Goal: Check status: Check status

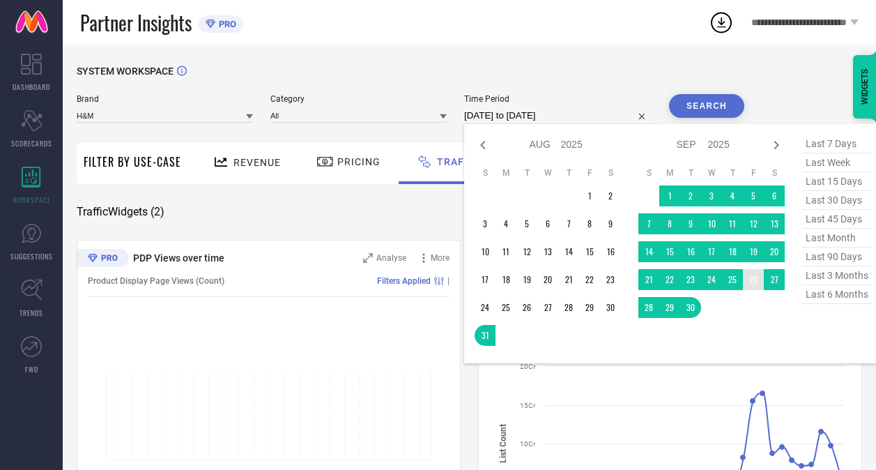
select select "7"
select select "2025"
select select "8"
select select "2025"
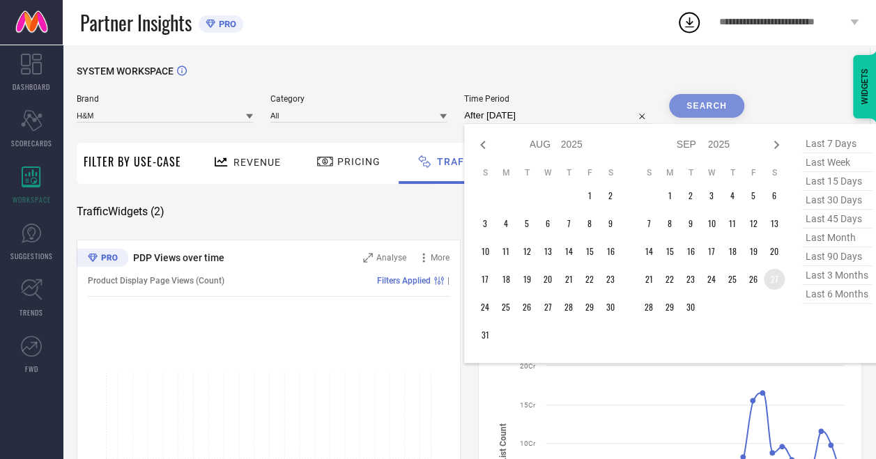
click at [775, 277] on td "27" at bounding box center [774, 279] width 21 height 21
type input "[DATE] to [DATE]"
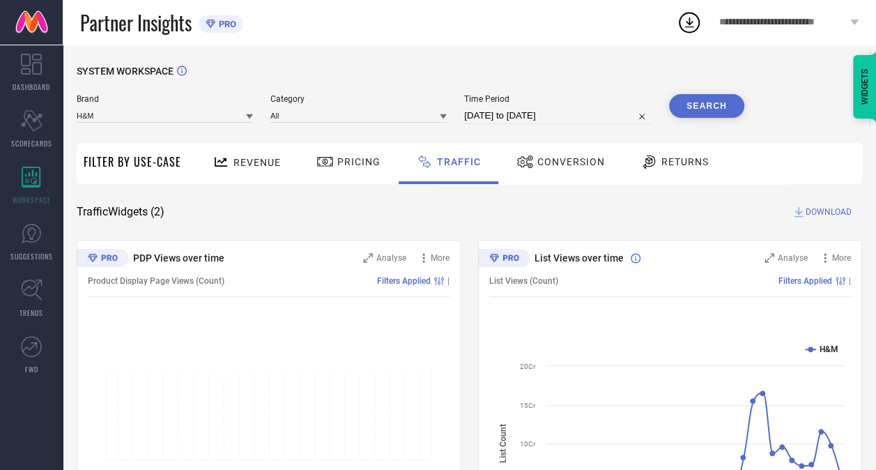
click at [726, 102] on button "Search" at bounding box center [706, 106] width 75 height 24
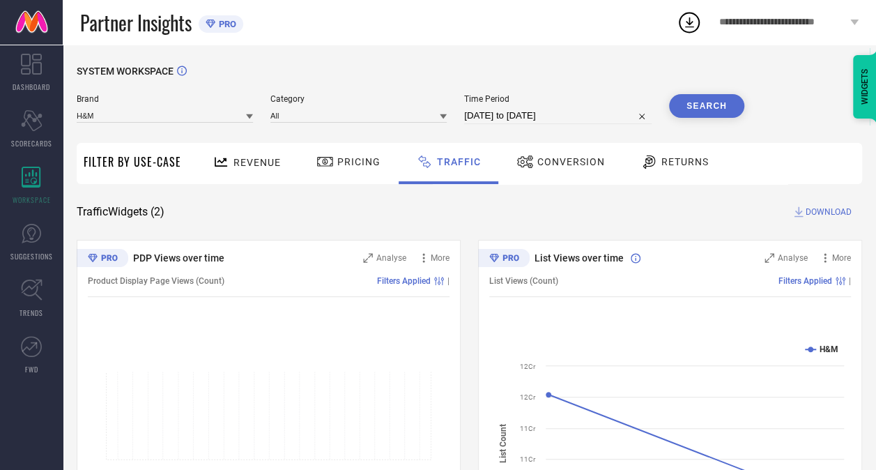
select select "8"
select select "2025"
select select "9"
select select "2025"
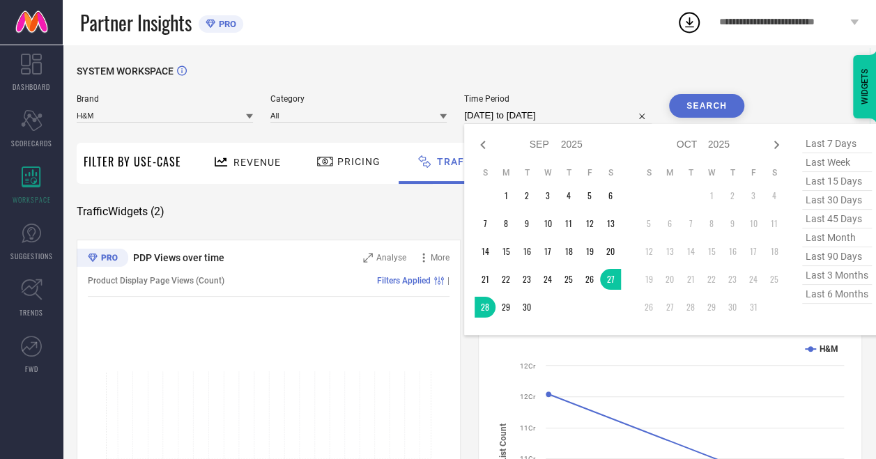
click at [526, 116] on input "[DATE] to [DATE]" at bounding box center [558, 115] width 188 height 17
click at [488, 303] on td "28" at bounding box center [485, 307] width 21 height 21
type input "[DATE] to [DATE]"
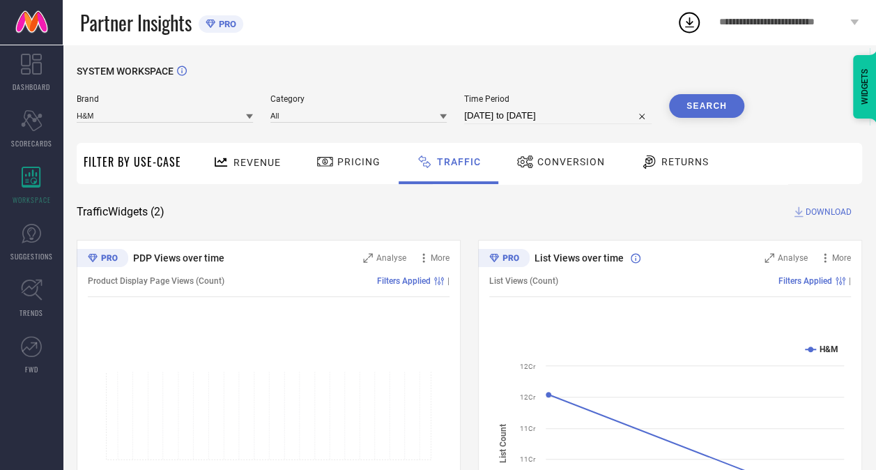
click at [694, 109] on button "Search" at bounding box center [706, 106] width 75 height 24
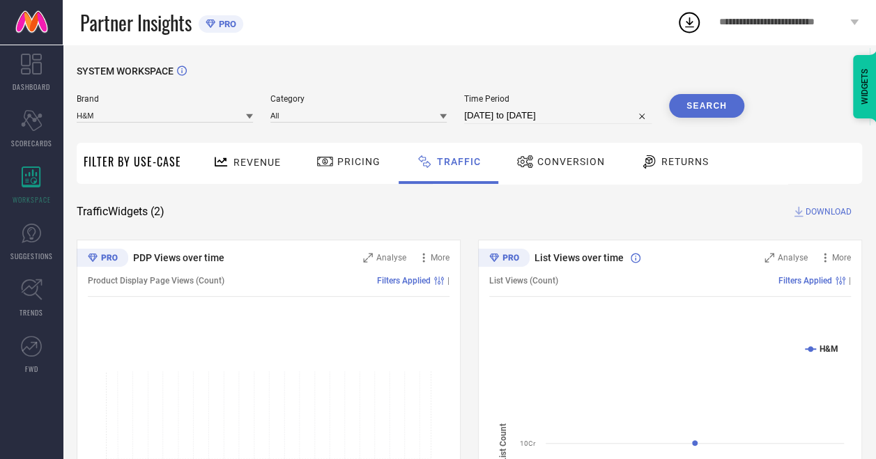
select select "8"
select select "2025"
select select "9"
select select "2025"
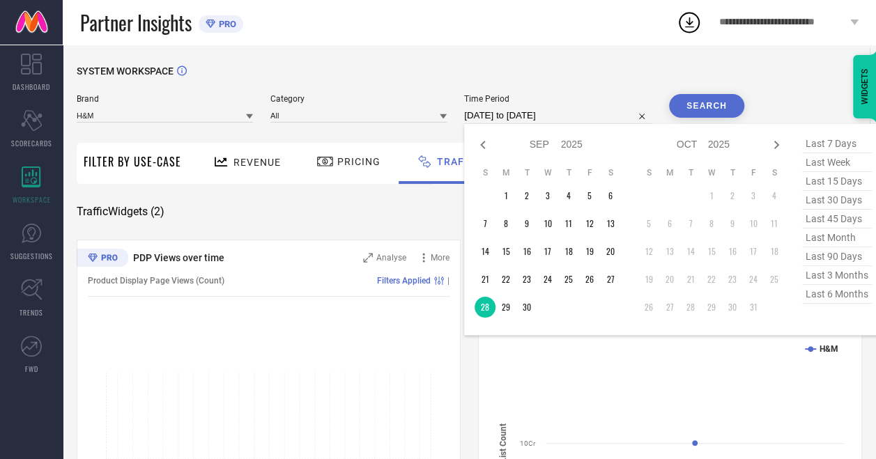
click at [513, 113] on input "[DATE] to [DATE]" at bounding box center [558, 115] width 188 height 17
click at [614, 276] on td "27" at bounding box center [610, 279] width 21 height 21
type input "[DATE] to [DATE]"
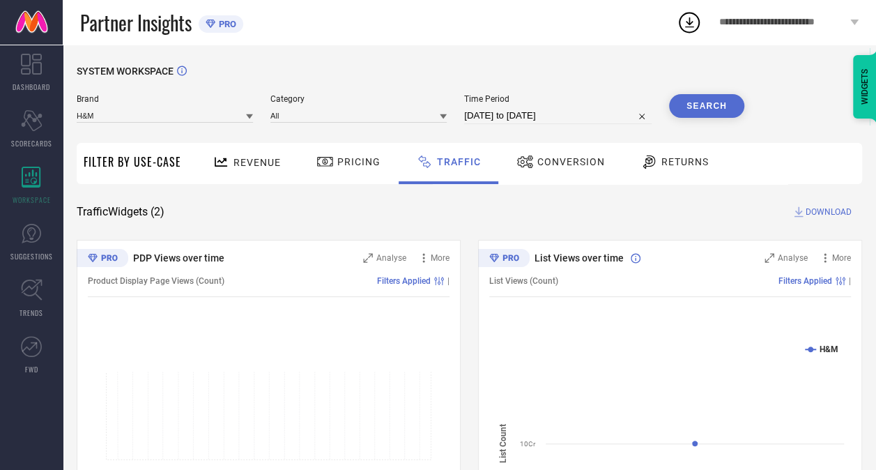
click at [710, 110] on button "Search" at bounding box center [706, 106] width 75 height 24
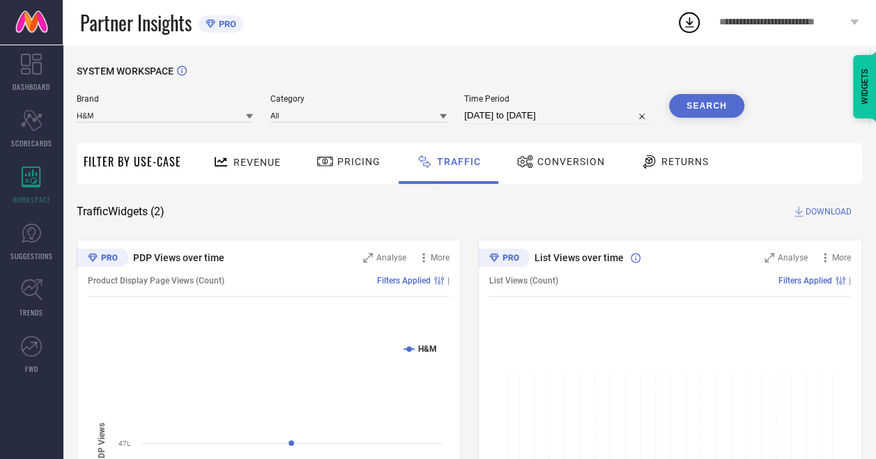
select select "8"
select select "2025"
select select "9"
select select "2025"
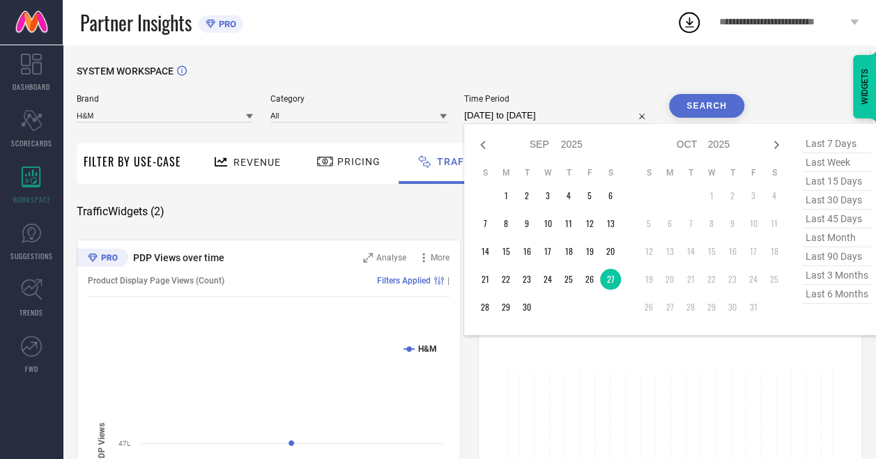
click at [565, 120] on input "[DATE] to [DATE]" at bounding box center [558, 115] width 188 height 17
click at [514, 304] on td "29" at bounding box center [506, 307] width 21 height 21
type input "[DATE] to [DATE]"
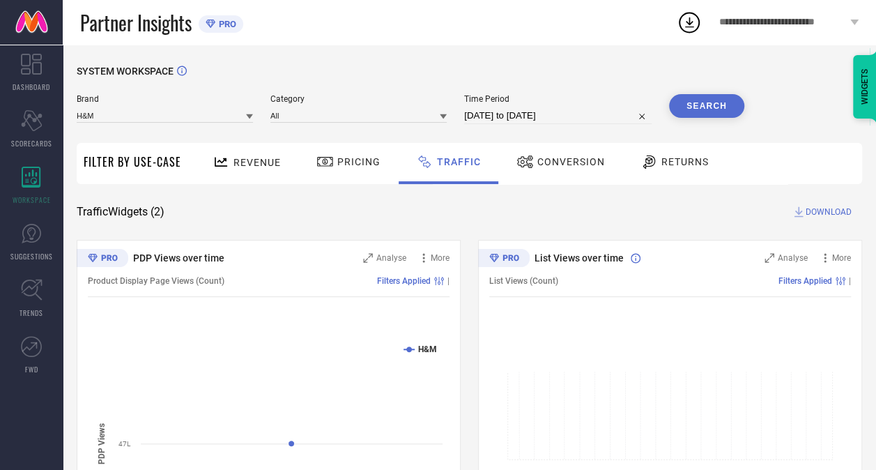
click at [703, 100] on button "Search" at bounding box center [706, 106] width 75 height 24
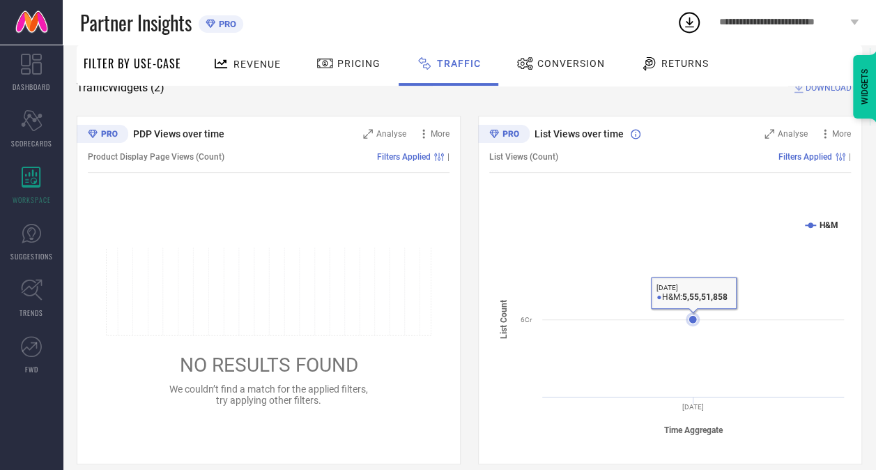
scroll to position [26, 0]
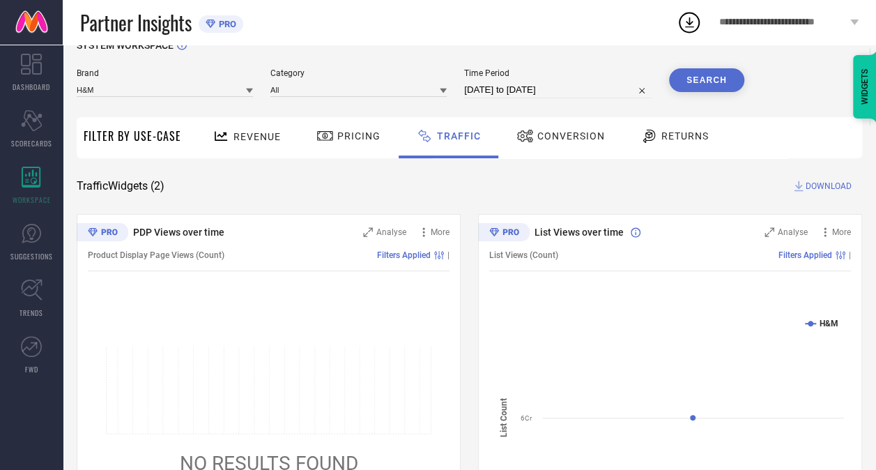
click at [485, 173] on div "SYSTEM WORKSPACE Brand H&M Category All Time Period [DATE] to [DATE] Search Fil…" at bounding box center [470, 301] width 786 height 523
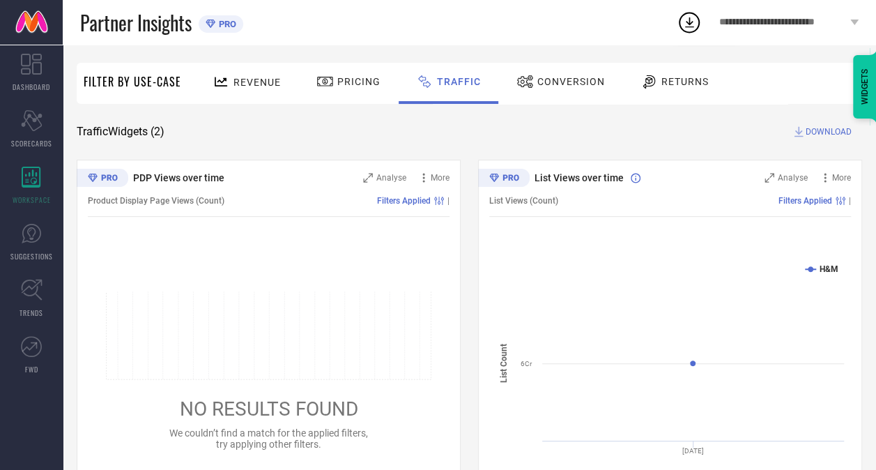
scroll to position [0, 0]
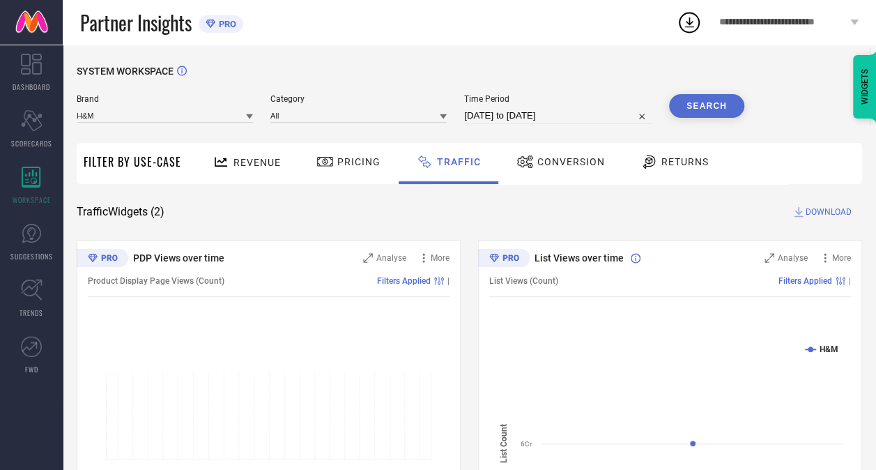
select select "8"
select select "2025"
select select "9"
select select "2025"
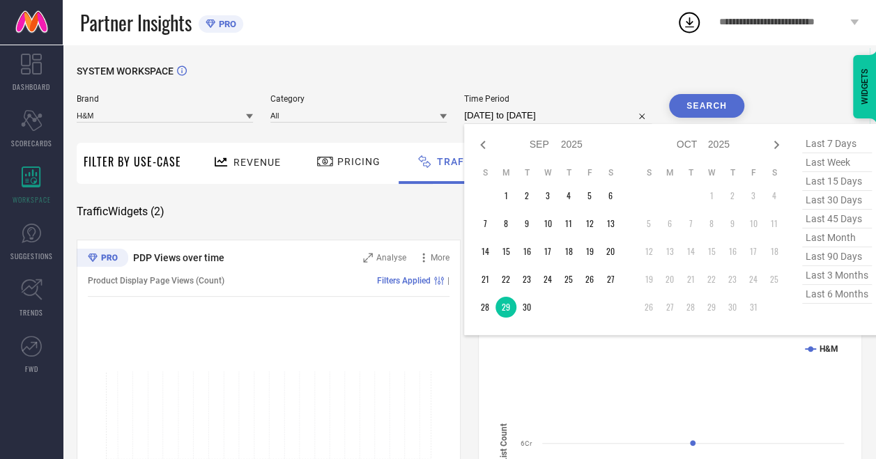
click at [538, 110] on input "[DATE] to [DATE]" at bounding box center [558, 115] width 188 height 17
click at [531, 307] on td "30" at bounding box center [527, 307] width 21 height 21
type input "[DATE] to [DATE]"
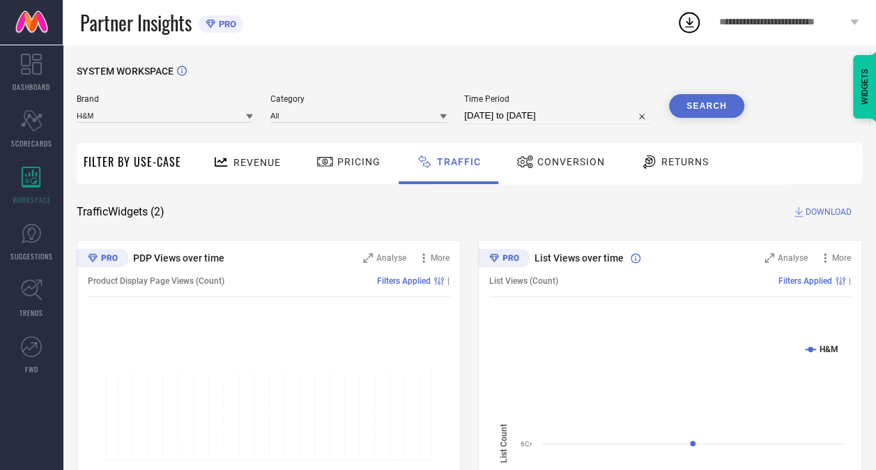
click at [701, 112] on button "Search" at bounding box center [706, 106] width 75 height 24
